Goal: Information Seeking & Learning: Learn about a topic

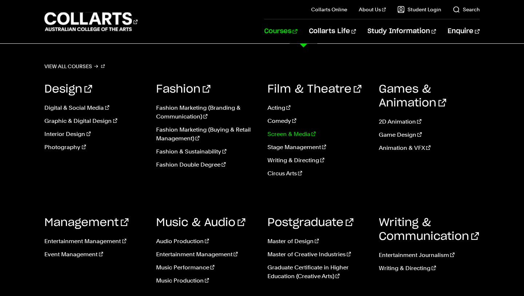
click at [291, 132] on link "Screen & Media" at bounding box center [318, 134] width 100 height 9
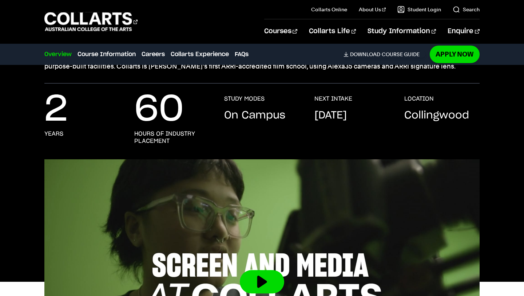
scroll to position [107, 0]
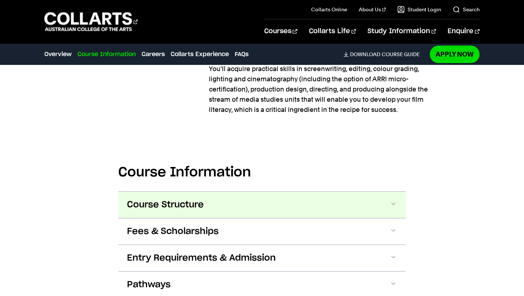
click at [237, 197] on button "Course Structure" at bounding box center [262, 204] width 288 height 26
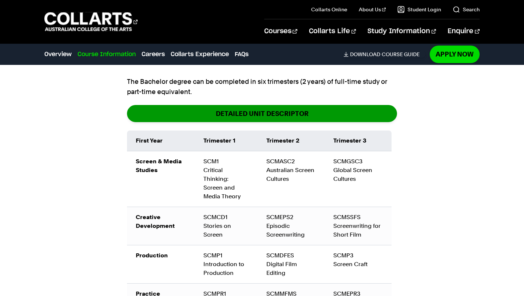
scroll to position [773, 0]
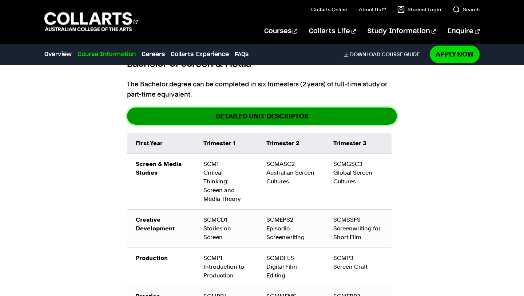
click at [281, 114] on link "DETAILED UNIT DESCRIPTOR" at bounding box center [262, 115] width 270 height 17
